Goal: Navigation & Orientation: Find specific page/section

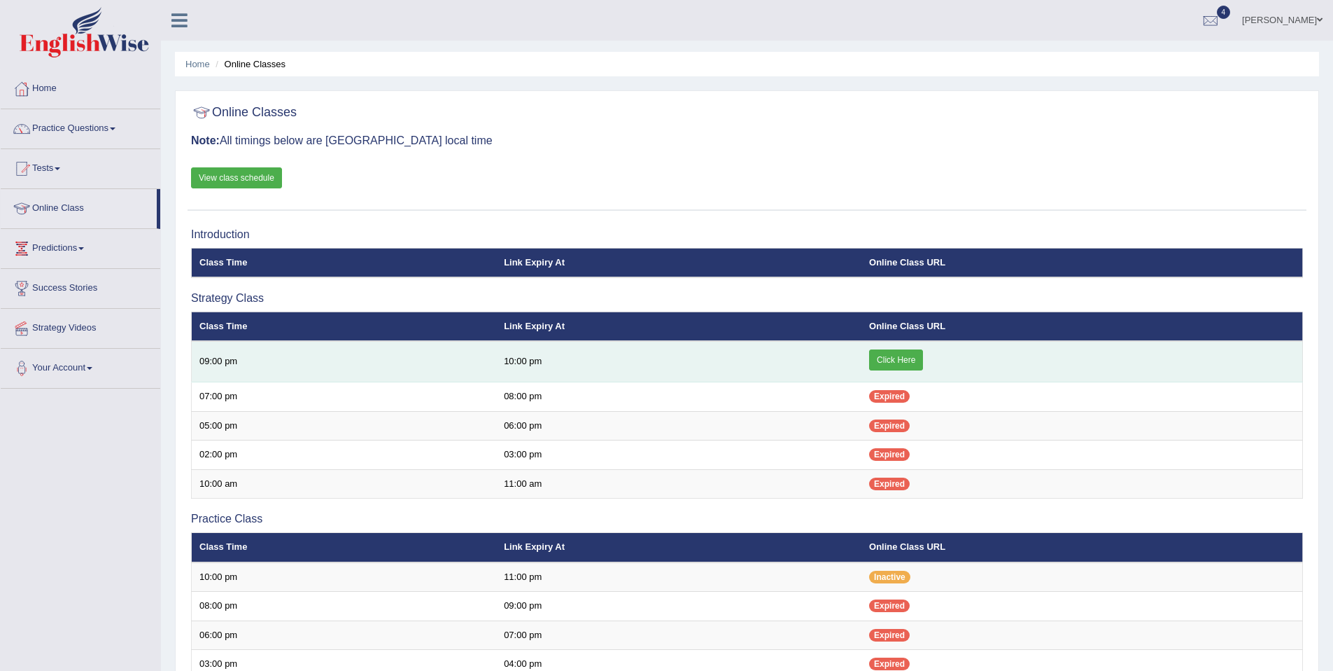
click at [893, 361] on link "Click Here" at bounding box center [896, 359] width 54 height 21
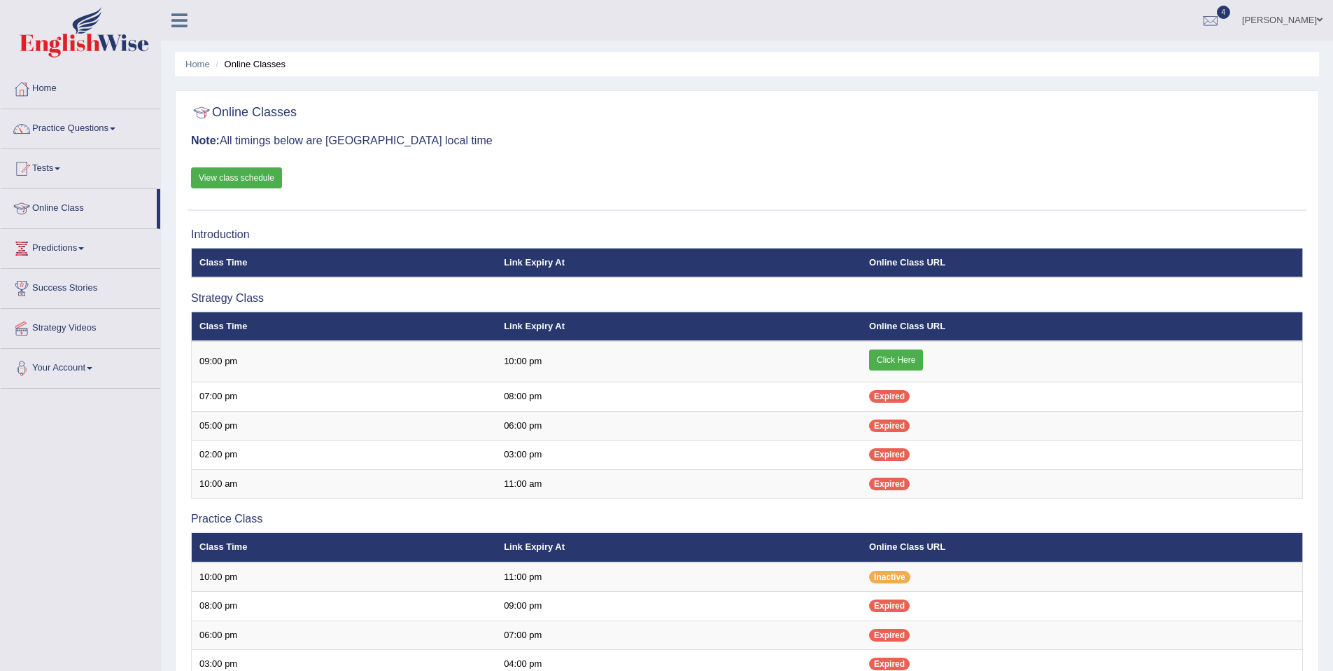
click at [43, 202] on link "Online Class" at bounding box center [79, 206] width 156 height 35
click at [249, 183] on link "View class schedule" at bounding box center [236, 177] width 91 height 21
click at [62, 136] on link "Practice Questions" at bounding box center [81, 126] width 160 height 35
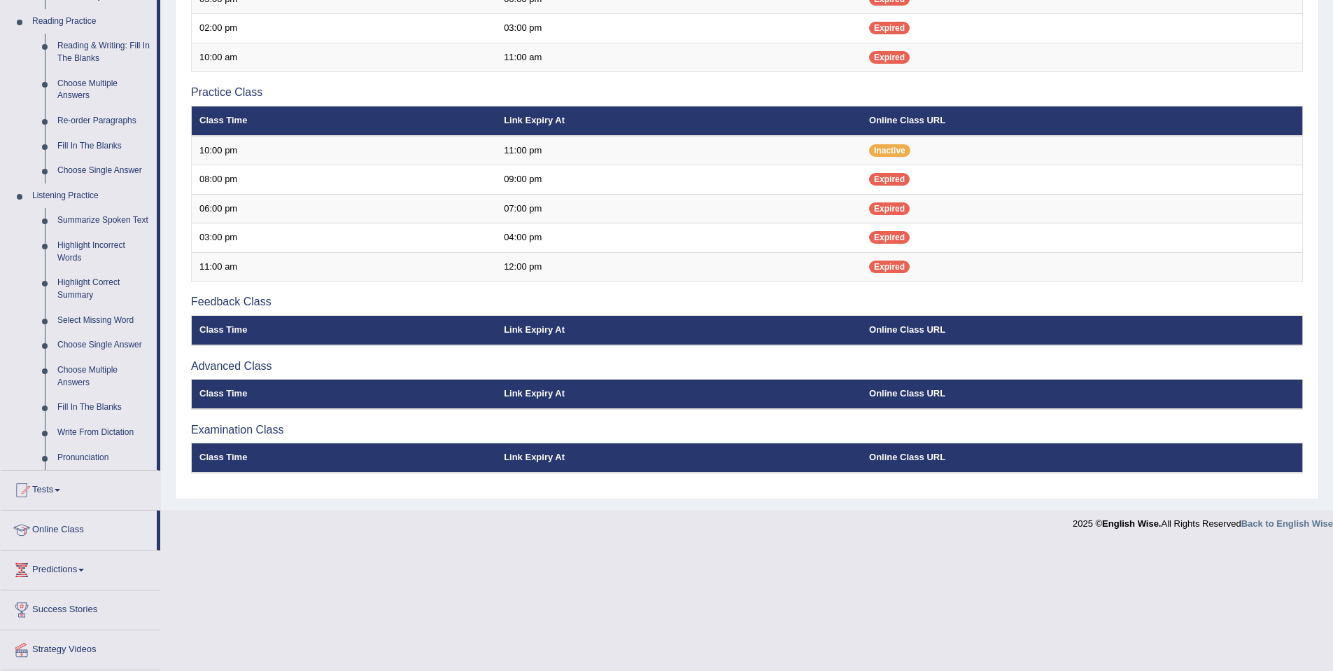
scroll to position [448, 0]
